Goal: Transaction & Acquisition: Purchase product/service

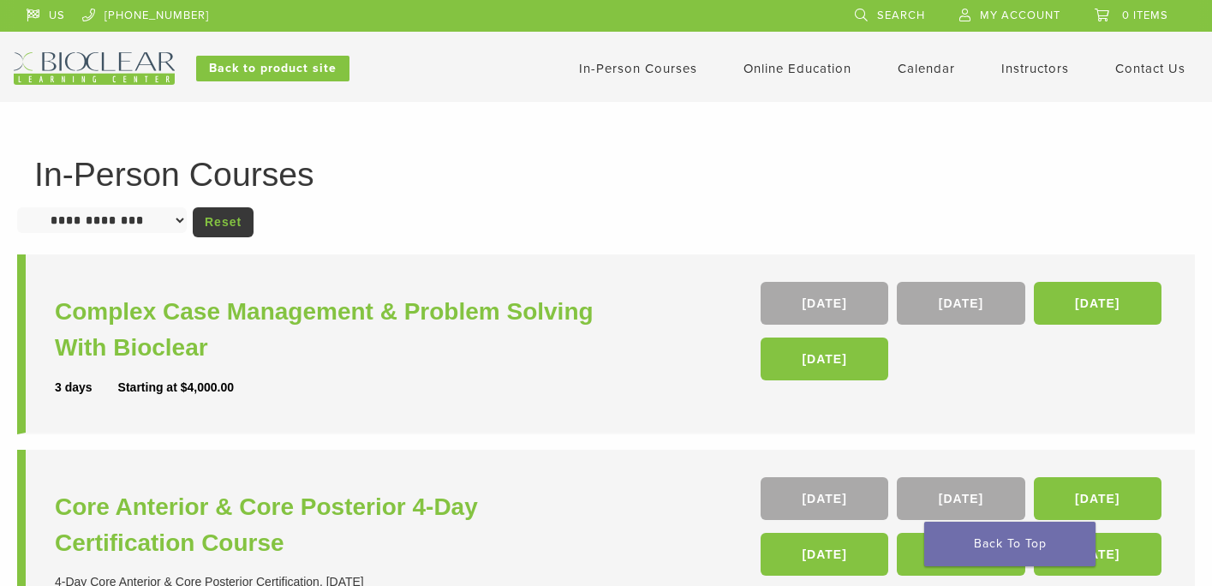
click at [74, 62] on img at bounding box center [94, 68] width 161 height 33
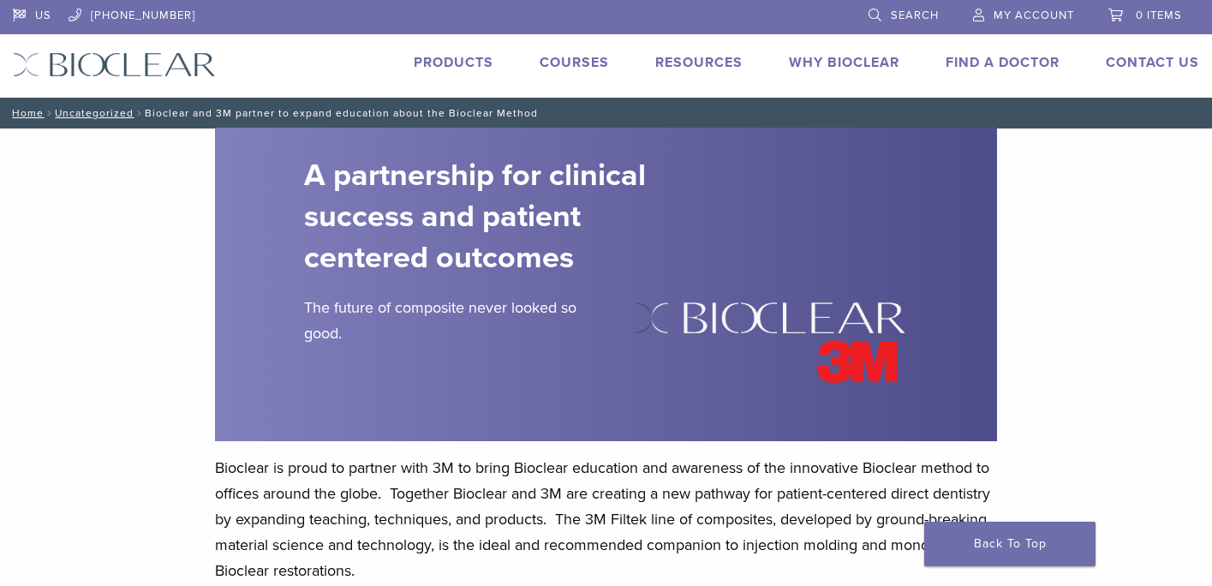
click at [452, 60] on link "Products" at bounding box center [454, 62] width 80 height 17
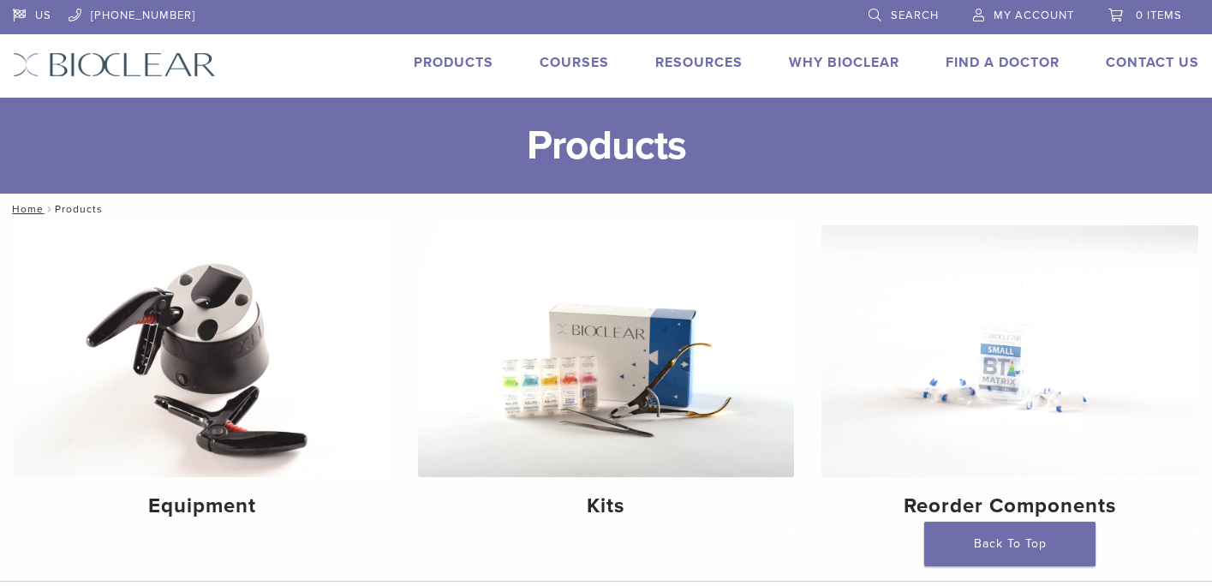
click at [455, 62] on link "Products" at bounding box center [454, 62] width 80 height 17
click at [665, 374] on img at bounding box center [606, 351] width 377 height 252
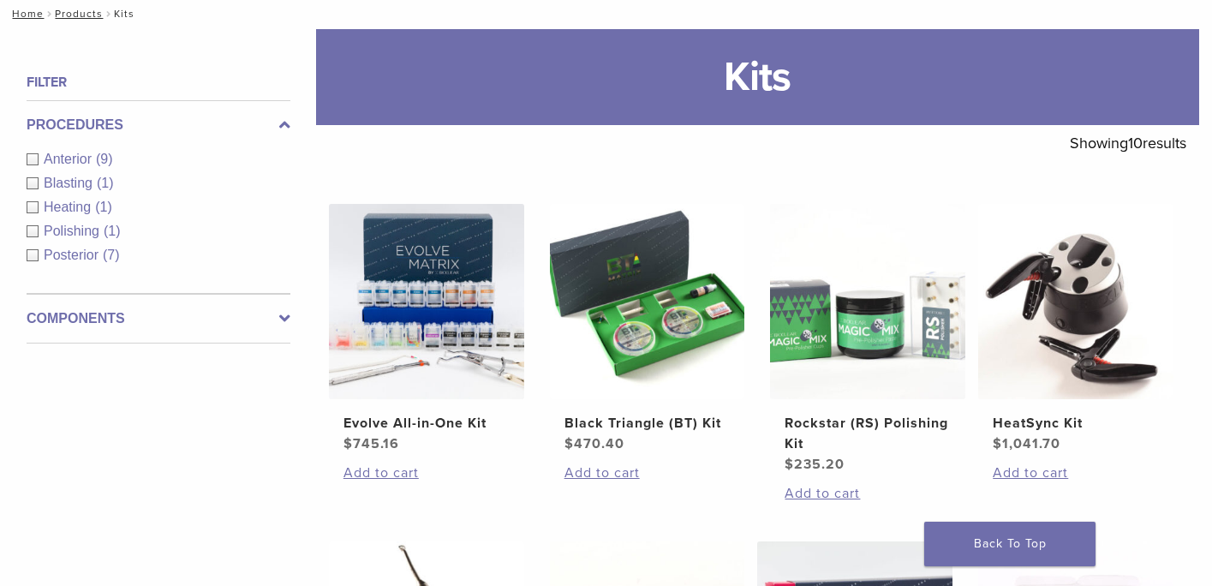
scroll to position [206, 0]
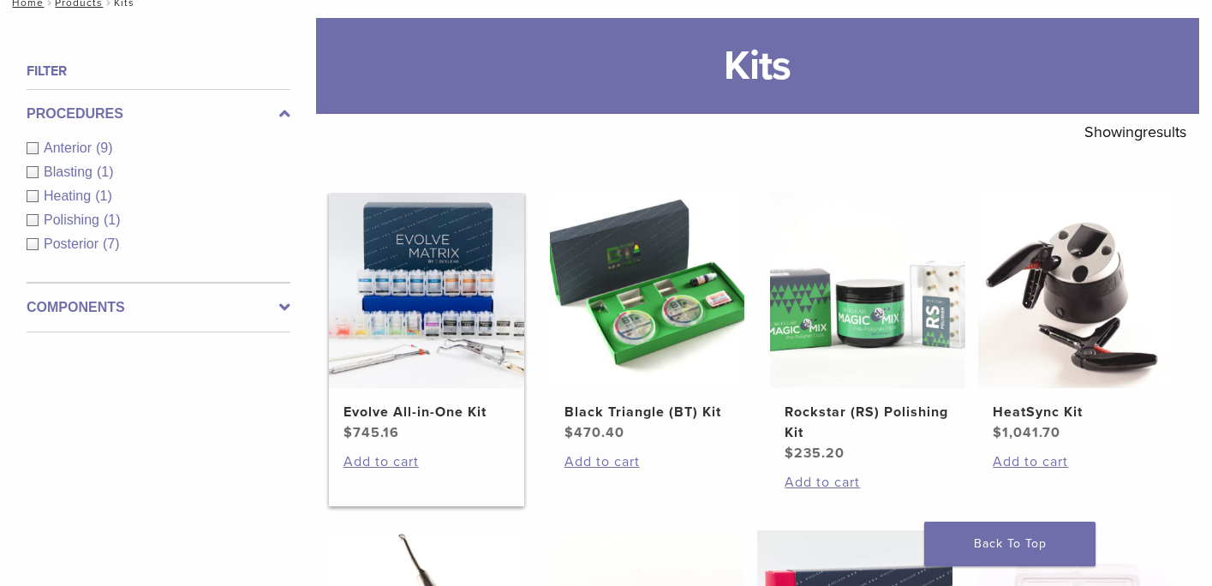
click at [406, 296] on img at bounding box center [426, 290] width 195 height 195
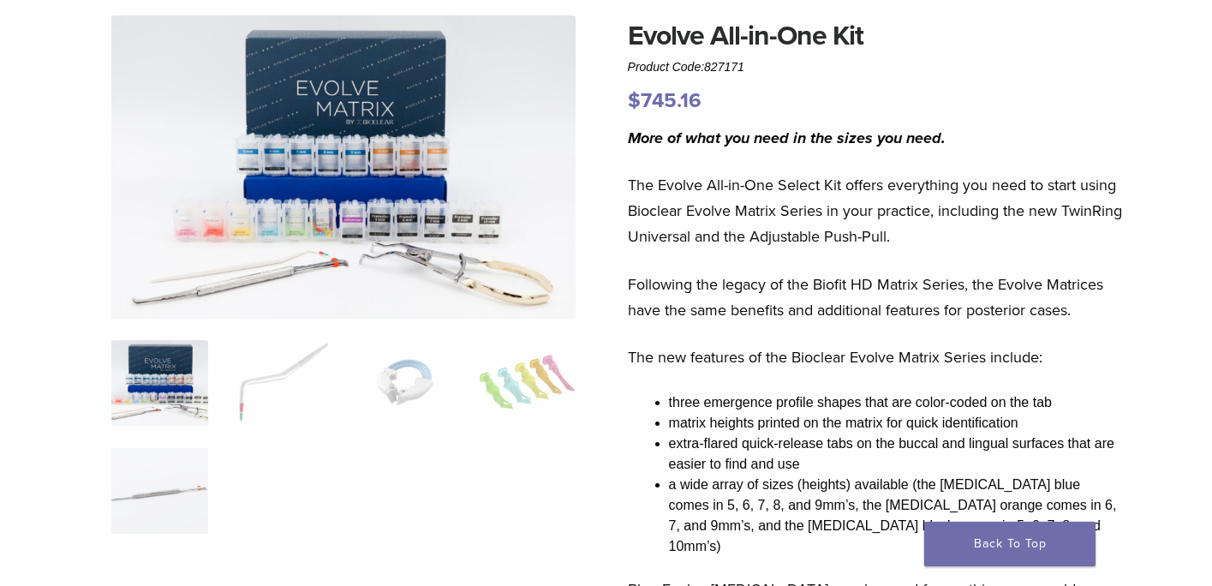
scroll to position [147, 0]
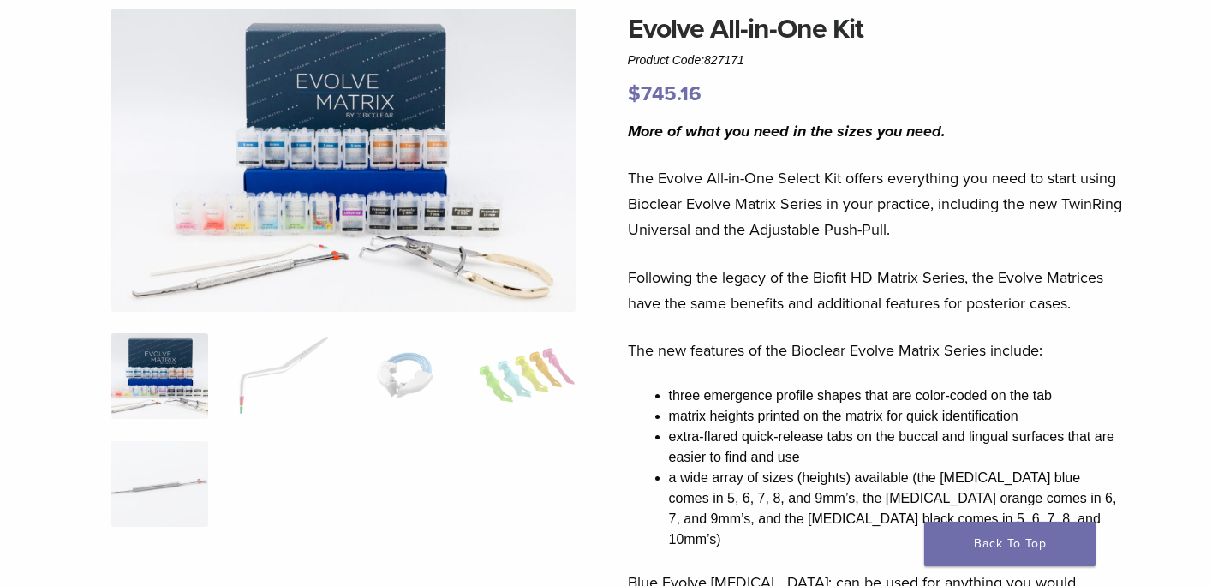
click at [155, 404] on img at bounding box center [159, 376] width 97 height 86
click at [345, 200] on img at bounding box center [343, 160] width 464 height 303
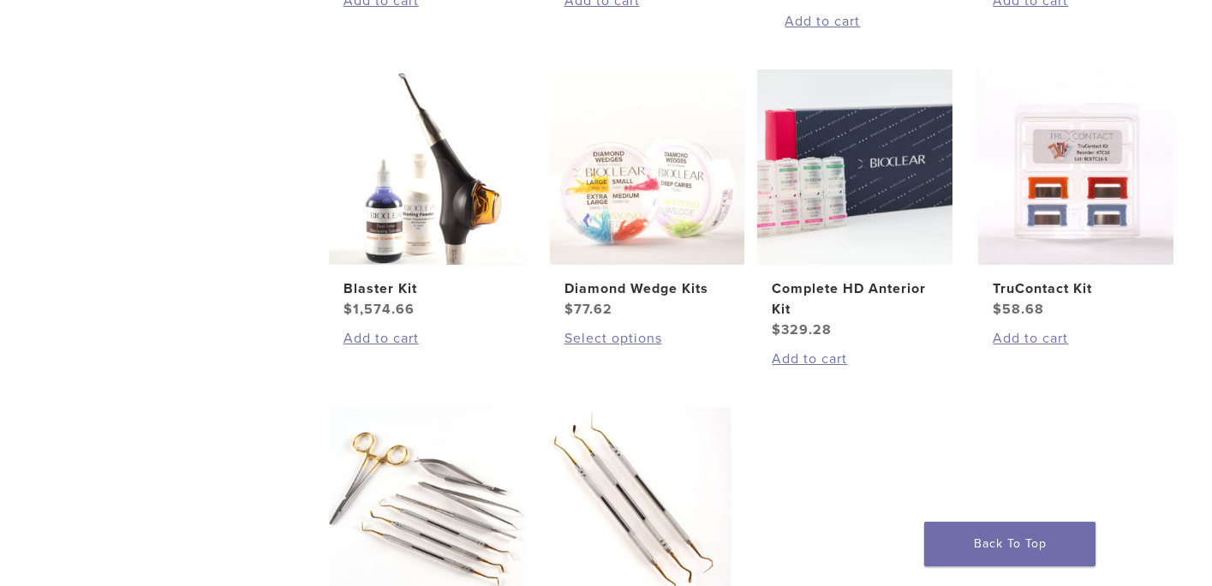
scroll to position [669, 0]
